Goal: Task Accomplishment & Management: Manage account settings

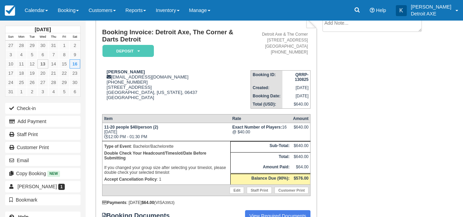
scroll to position [19, 0]
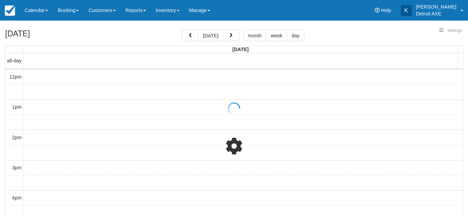
select select
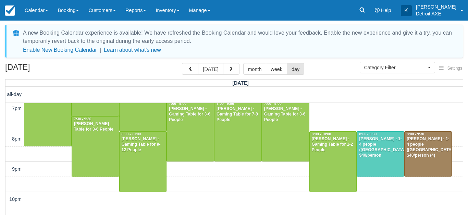
scroll to position [275, 0]
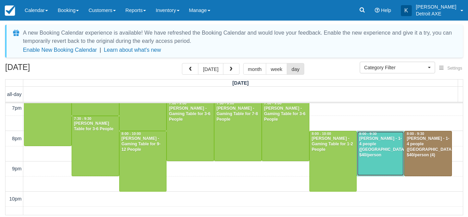
click at [366, 161] on div at bounding box center [380, 153] width 47 height 45
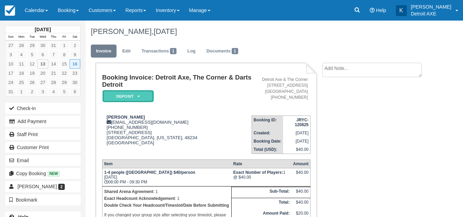
click at [142, 95] on em "Deposit" at bounding box center [127, 96] width 51 height 12
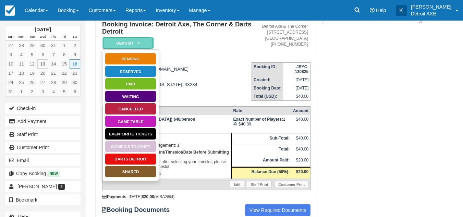
scroll to position [53, 0]
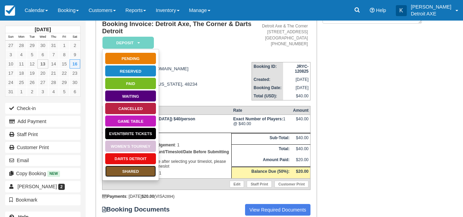
click at [140, 173] on link "SHARED" at bounding box center [130, 171] width 51 height 12
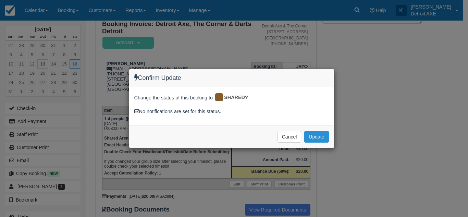
click at [319, 138] on button "Update" at bounding box center [316, 137] width 24 height 12
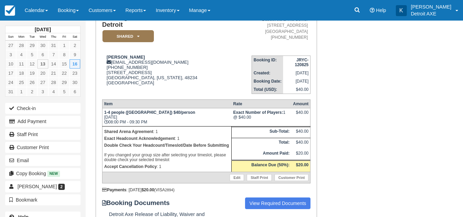
scroll to position [59, 0]
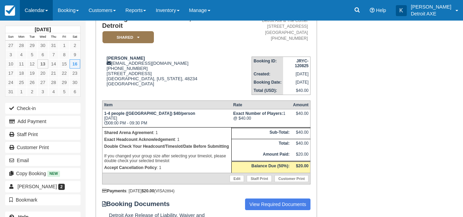
click at [44, 5] on link "Calendar" at bounding box center [36, 10] width 33 height 21
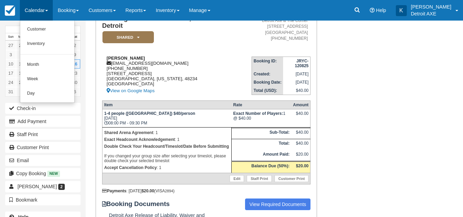
click at [206, 81] on div "Eugenia Wells eugeniawells@ymail.com 1 (586) 522-7887 18550 Revere St Detroit, …" at bounding box center [176, 75] width 149 height 39
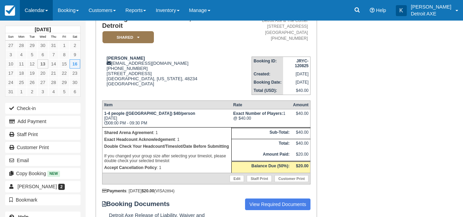
click at [37, 11] on link "Calendar" at bounding box center [36, 10] width 33 height 21
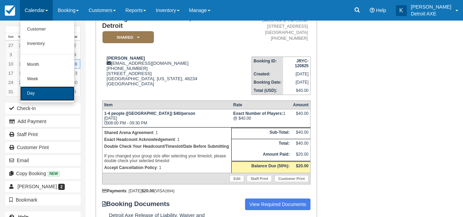
click at [38, 97] on link "Day" at bounding box center [47, 93] width 54 height 14
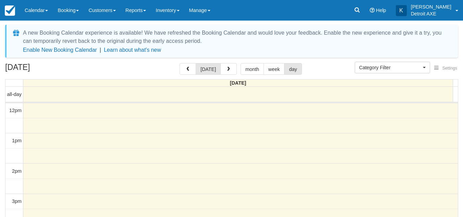
select select
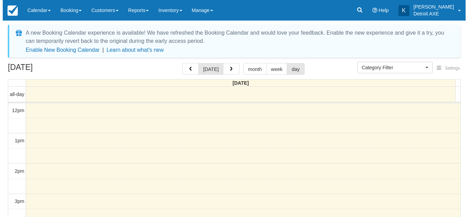
scroll to position [199, 0]
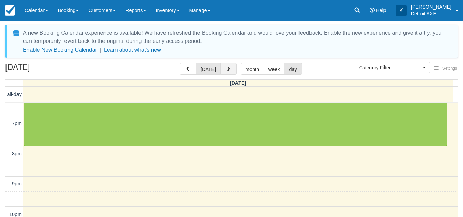
click at [224, 65] on button "button" at bounding box center [228, 69] width 16 height 12
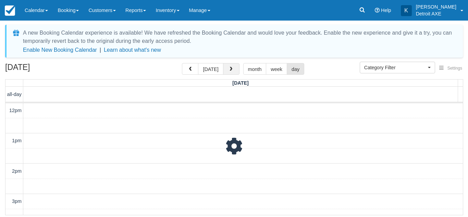
click at [224, 65] on button "button" at bounding box center [231, 69] width 16 height 12
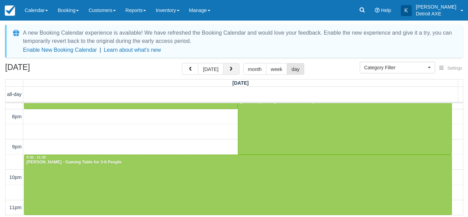
click at [224, 65] on button "button" at bounding box center [231, 69] width 16 height 12
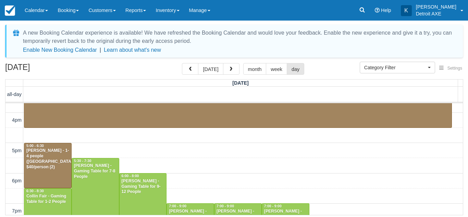
scroll to position [172, 0]
click at [54, 157] on div "Matthew Smith - 1-4 people (Shared Arena) $40/person (2)" at bounding box center [48, 159] width 44 height 22
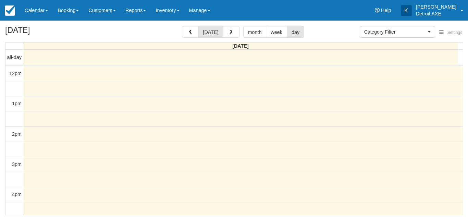
select select
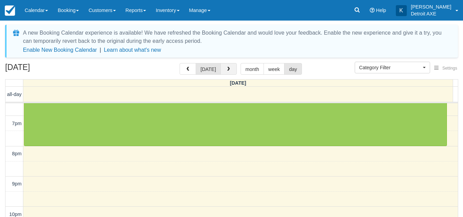
click at [223, 66] on button "button" at bounding box center [228, 69] width 16 height 12
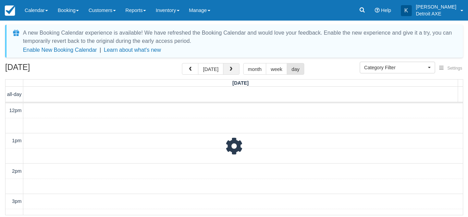
scroll to position [236, 0]
click at [223, 66] on button "button" at bounding box center [231, 69] width 16 height 12
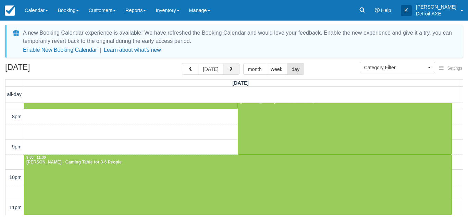
click at [229, 68] on span "button" at bounding box center [231, 69] width 5 height 5
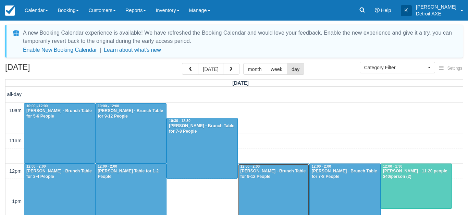
click at [248, 164] on div at bounding box center [273, 194] width 71 height 60
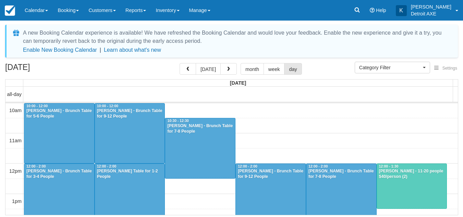
select select
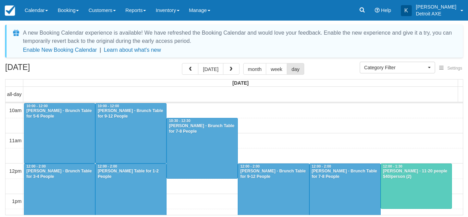
scroll to position [199, 0]
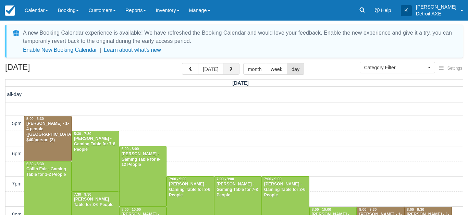
click at [228, 65] on button "button" at bounding box center [231, 69] width 16 height 12
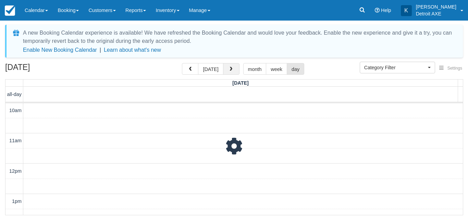
scroll to position [297, 0]
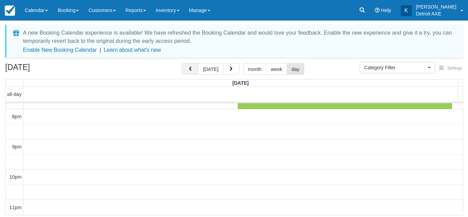
click at [187, 69] on button "button" at bounding box center [190, 69] width 16 height 12
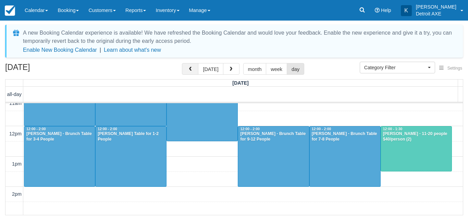
scroll to position [37, 0]
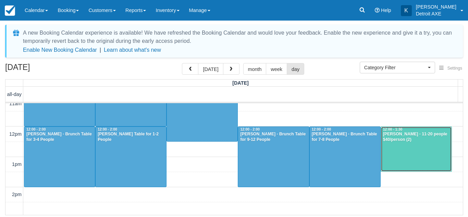
click at [395, 153] on div at bounding box center [416, 149] width 71 height 45
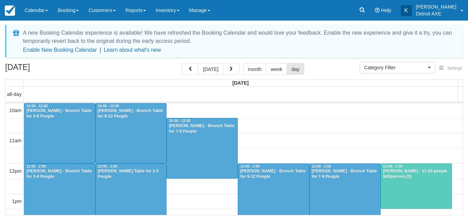
select select
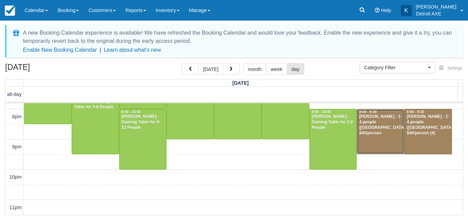
click at [380, 138] on div at bounding box center [380, 131] width 47 height 45
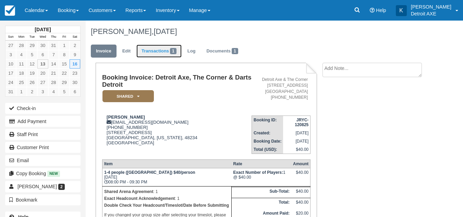
click at [150, 53] on link "Transactions 1" at bounding box center [158, 51] width 45 height 13
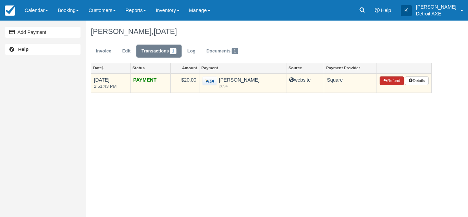
click at [387, 80] on button "Refund" at bounding box center [392, 80] width 24 height 9
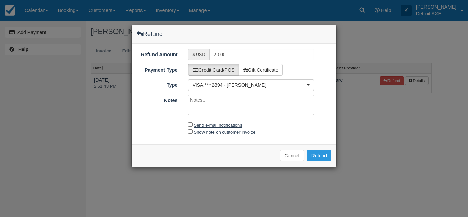
click at [235, 123] on label "Send e-mail notifications" at bounding box center [218, 125] width 48 height 5
click at [193, 123] on input "Send e-mail notifications" at bounding box center [190, 124] width 4 height 4
checkbox input "true"
click at [315, 153] on button "Refund" at bounding box center [319, 156] width 24 height 12
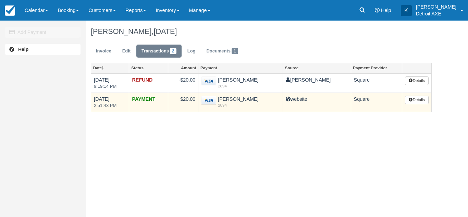
click at [149, 111] on td "PAYMENT" at bounding box center [148, 102] width 39 height 19
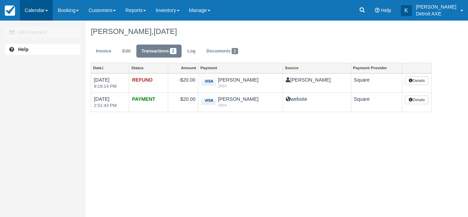
click at [44, 9] on link "Calendar" at bounding box center [36, 10] width 33 height 21
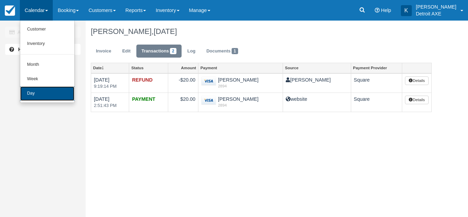
click at [37, 90] on link "Day" at bounding box center [47, 93] width 54 height 14
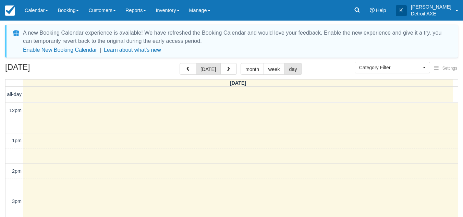
select select
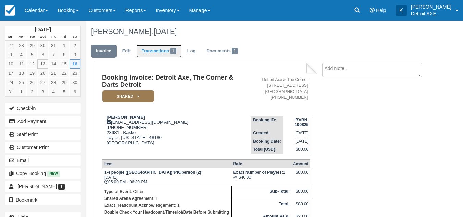
click at [162, 53] on link "Transactions 1" at bounding box center [158, 51] width 45 height 13
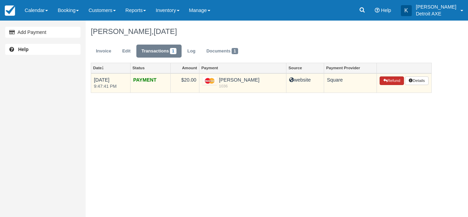
click at [392, 79] on button "Refund" at bounding box center [392, 80] width 24 height 9
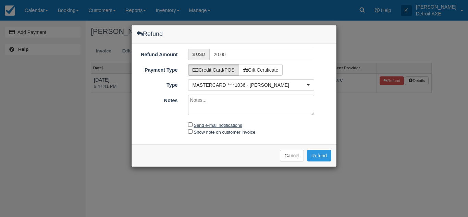
click at [227, 125] on label "Send e-mail notifications" at bounding box center [218, 125] width 48 height 5
click at [193, 125] on input "Send e-mail notifications" at bounding box center [190, 124] width 4 height 4
checkbox input "true"
click at [330, 156] on button "Refund" at bounding box center [319, 156] width 24 height 12
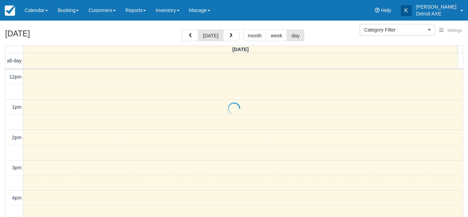
select select
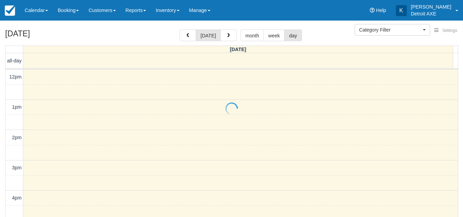
scroll to position [199, 0]
